Goal: Task Accomplishment & Management: Use online tool/utility

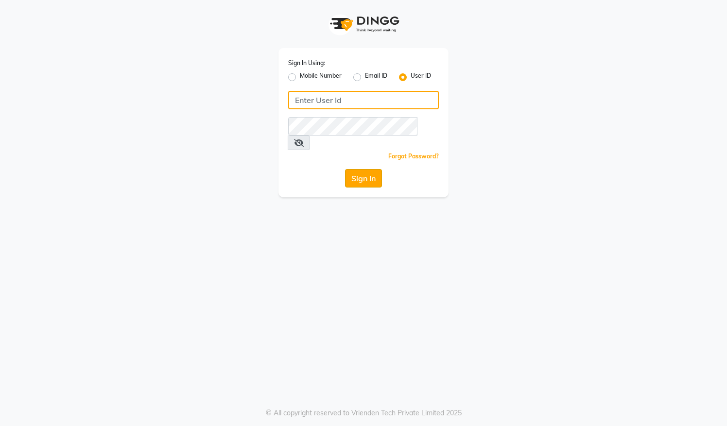
type input "blackexpress"
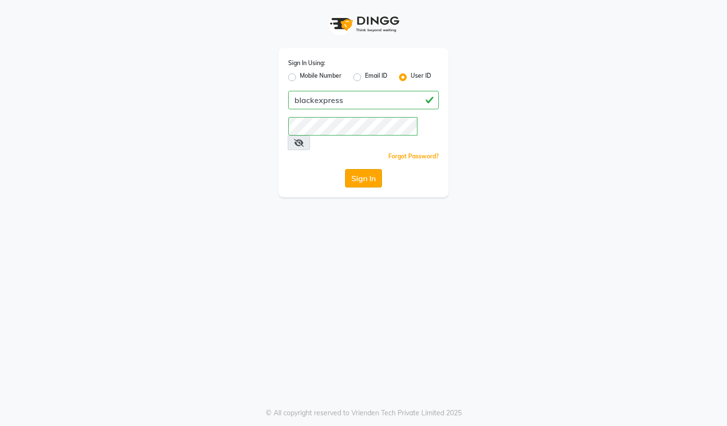
click at [369, 170] on button "Sign In" at bounding box center [363, 178] width 37 height 18
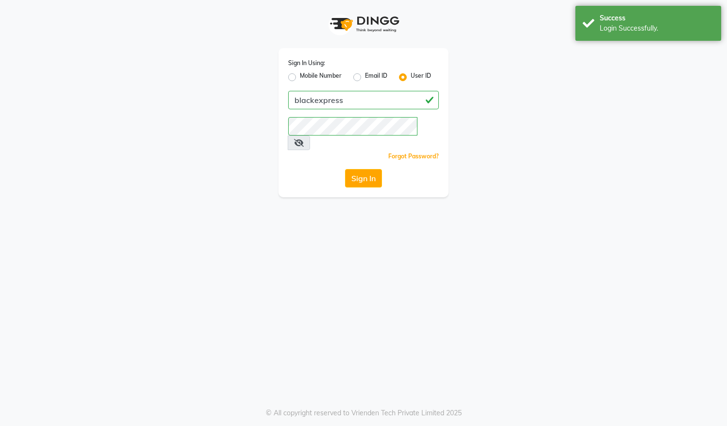
select select "service"
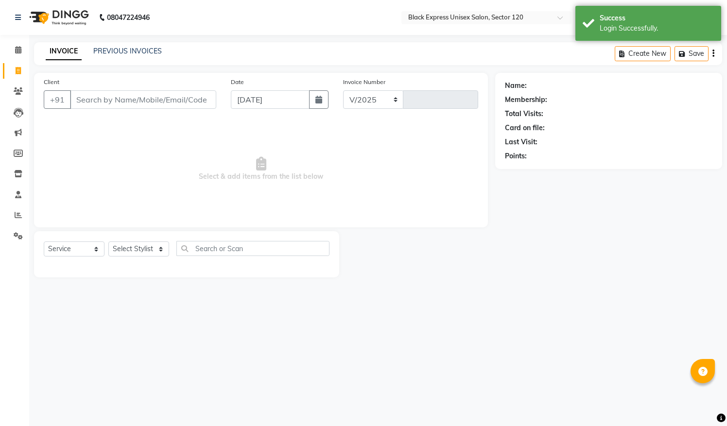
select select "en"
select select "7082"
type input "3857"
click at [133, 107] on input "Client" at bounding box center [143, 99] width 146 height 18
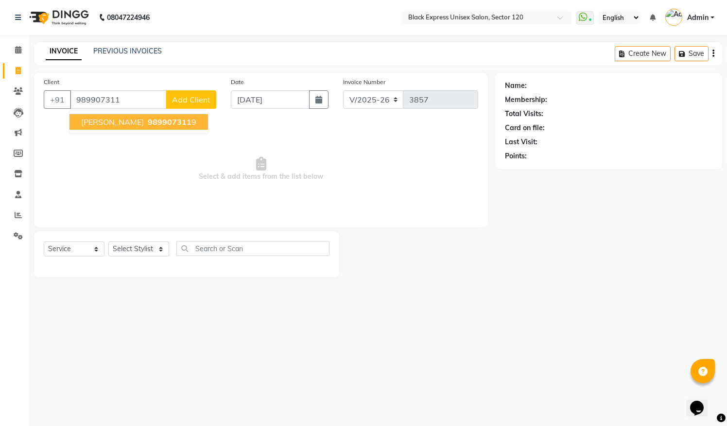
click at [125, 129] on button "Kanwajeet Singh 989907311 9" at bounding box center [139, 122] width 139 height 16
type input "9899073119"
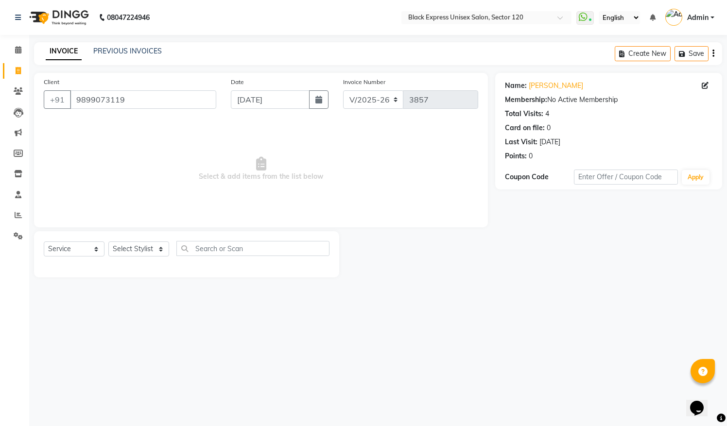
click at [146, 258] on div "Select Service Product Membership Package Voucher Prepaid Gift Card Select Styl…" at bounding box center [187, 252] width 286 height 23
click at [149, 248] on select "Select Stylist AMAN ASIF DEEPA FAISAL Manager RAHUL RAJVEER SHAFI SIRAJ SIVI" at bounding box center [138, 249] width 61 height 15
select select "87608"
click at [108, 242] on select "Select Stylist AMAN ASIF DEEPA FAISAL Manager RAHUL RAJVEER SHAFI SIRAJ SIVI" at bounding box center [138, 249] width 61 height 15
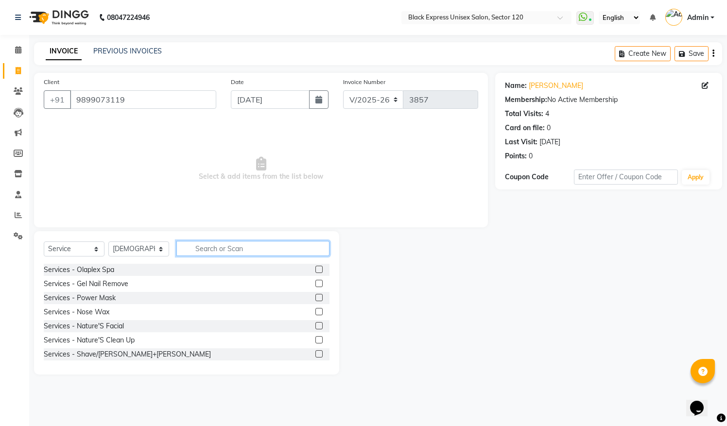
click at [208, 253] on input "text" at bounding box center [253, 248] width 153 height 15
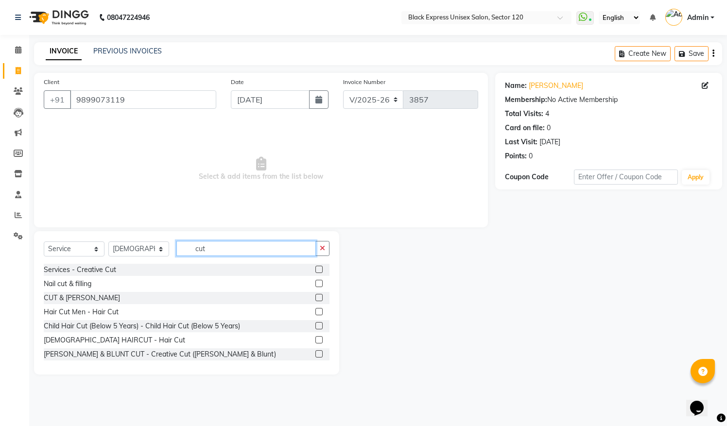
type input "cut"
drag, startPoint x: 305, startPoint y: 311, endPoint x: 312, endPoint y: 313, distance: 7.1
click at [307, 312] on div "Hair Cut Men - Hair Cut" at bounding box center [187, 312] width 286 height 12
click at [316, 313] on label at bounding box center [319, 311] width 7 height 7
click at [316, 313] on input "checkbox" at bounding box center [319, 312] width 6 height 6
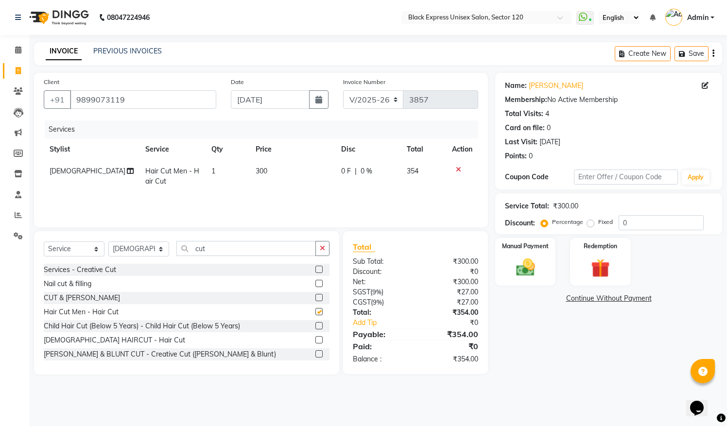
checkbox input "false"
click at [225, 248] on input "cut" at bounding box center [247, 248] width 140 height 15
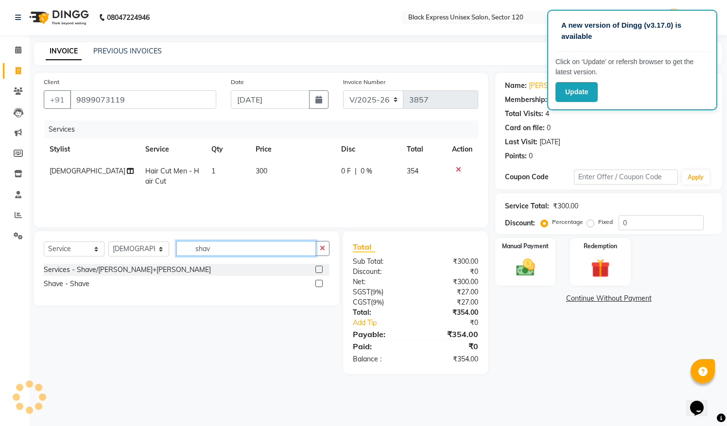
type input "shav"
click at [321, 283] on label at bounding box center [319, 283] width 7 height 7
click at [321, 283] on input "checkbox" at bounding box center [319, 284] width 6 height 6
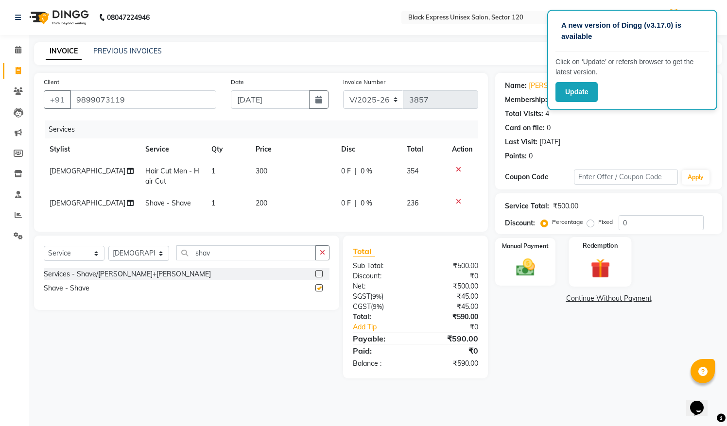
checkbox input "false"
drag, startPoint x: 544, startPoint y: 261, endPoint x: 562, endPoint y: 283, distance: 28.7
click at [543, 261] on div "Manual Payment" at bounding box center [526, 262] width 60 height 48
drag, startPoint x: 593, startPoint y: 300, endPoint x: 596, endPoint y: 307, distance: 8.2
click at [593, 300] on span "UPI" at bounding box center [598, 299] width 15 height 11
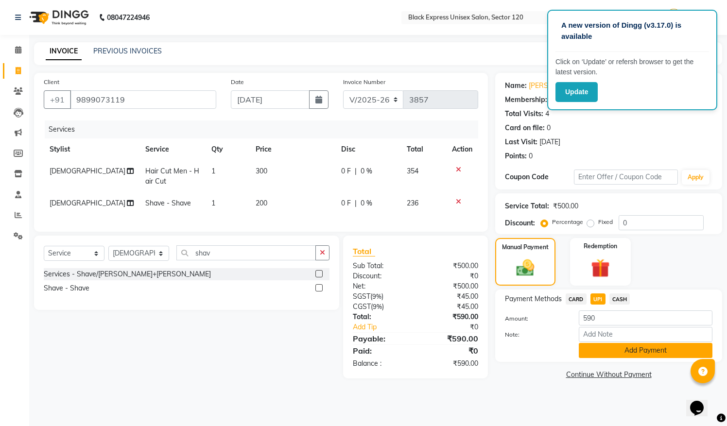
click at [615, 348] on button "Add Payment" at bounding box center [646, 350] width 134 height 15
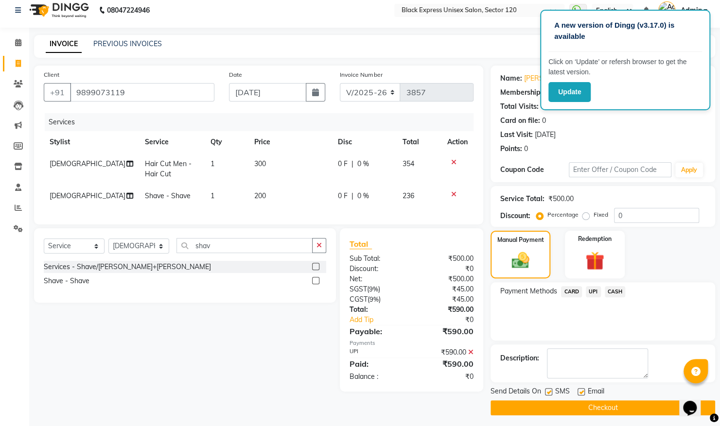
scroll to position [10, 0]
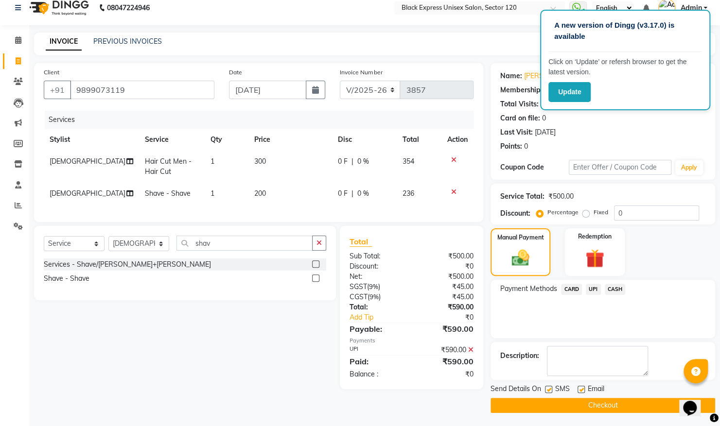
click at [614, 400] on button "Checkout" at bounding box center [603, 405] width 225 height 15
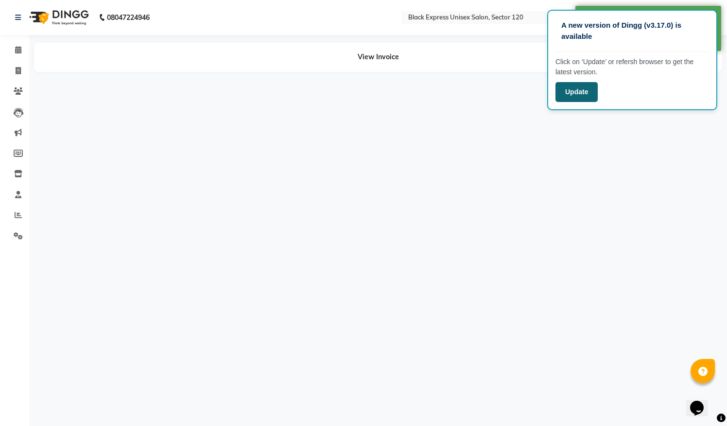
click at [572, 82] on div "A new version of Dingg (v3.17.0) is available Click on ‘Update’ or refersh brow…" at bounding box center [633, 60] width 170 height 101
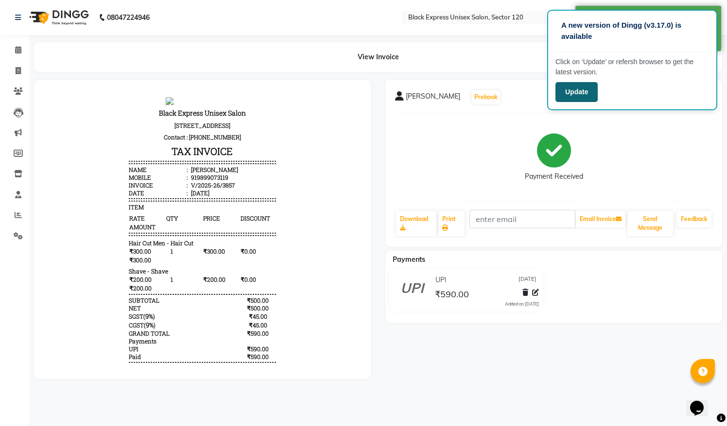
click at [567, 96] on button "Update" at bounding box center [577, 92] width 42 height 20
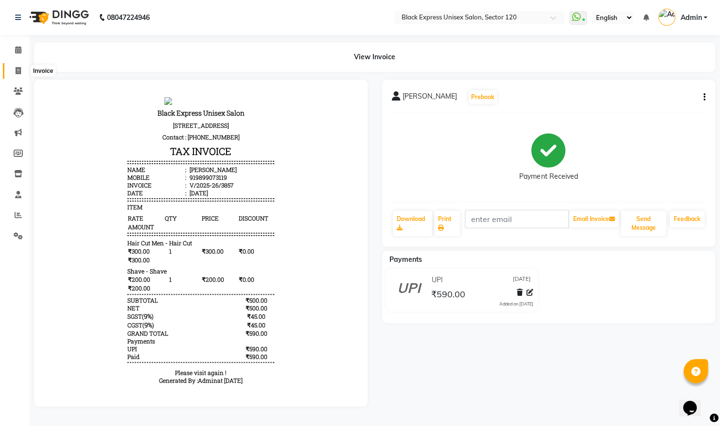
click at [10, 72] on span at bounding box center [18, 71] width 17 height 11
select select "7082"
select select "service"
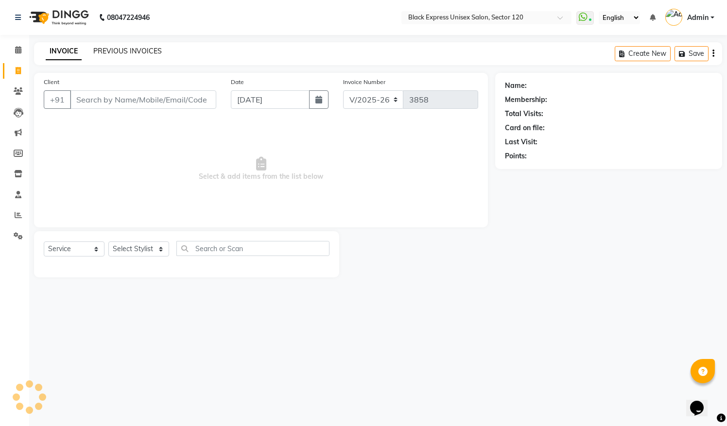
click at [107, 51] on link "PREVIOUS INVOICES" at bounding box center [127, 51] width 69 height 9
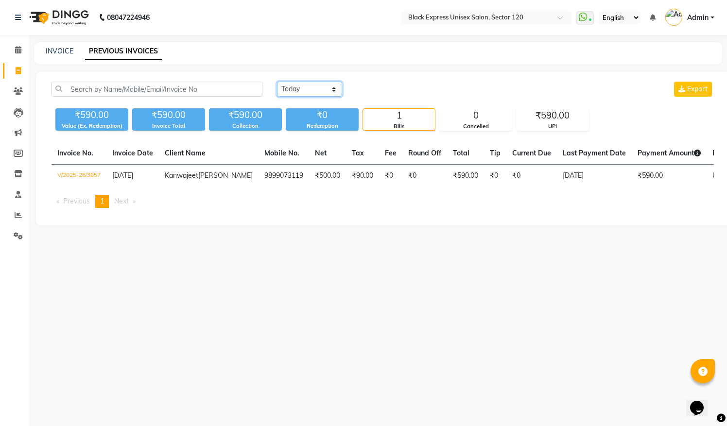
click at [329, 89] on select "[DATE] [DATE] Custom Range" at bounding box center [309, 89] width 65 height 15
select select "[DATE]"
click at [277, 82] on select "[DATE] [DATE] Custom Range" at bounding box center [309, 89] width 65 height 15
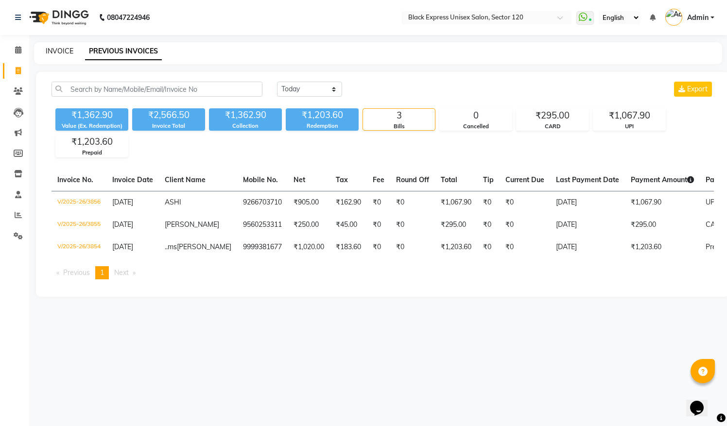
click at [61, 53] on link "INVOICE" at bounding box center [60, 51] width 28 height 9
select select "7082"
select select "service"
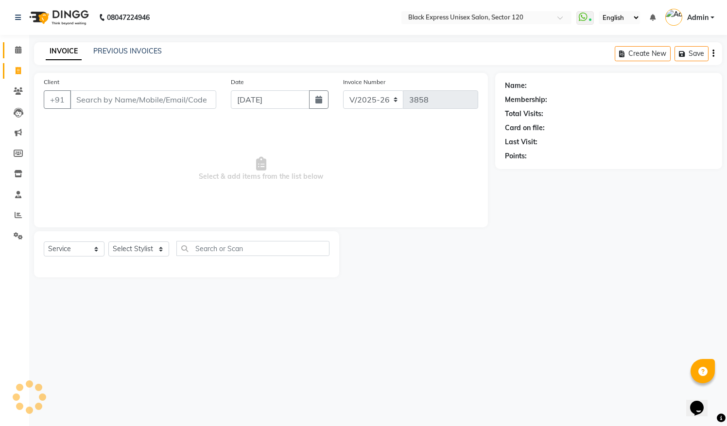
click at [21, 55] on link "Calendar" at bounding box center [14, 50] width 23 height 16
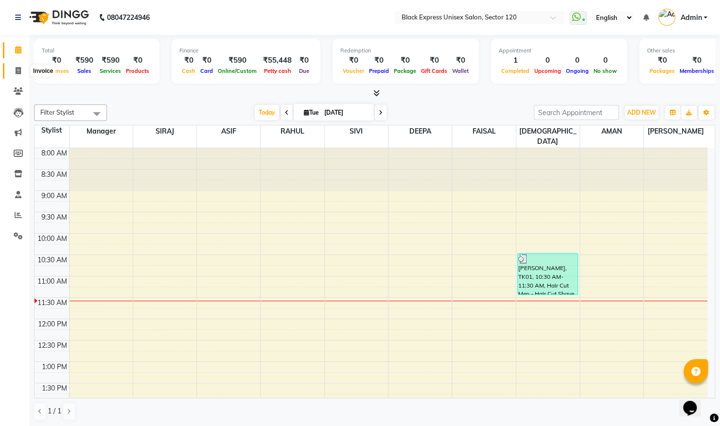
click at [19, 74] on icon at bounding box center [18, 70] width 5 height 7
select select "7082"
select select "service"
